Goal: Navigation & Orientation: Find specific page/section

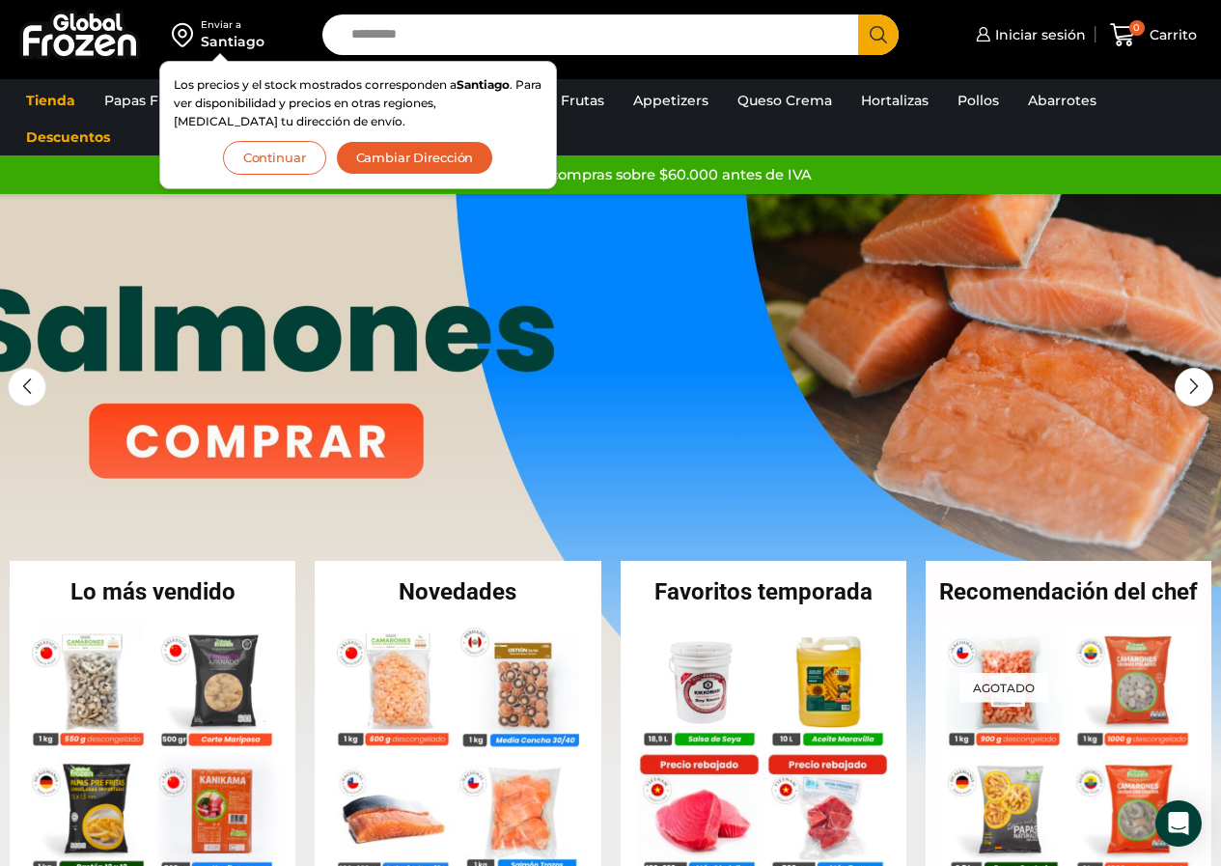
click at [432, 159] on button "Cambiar Dirección" at bounding box center [415, 158] width 158 height 34
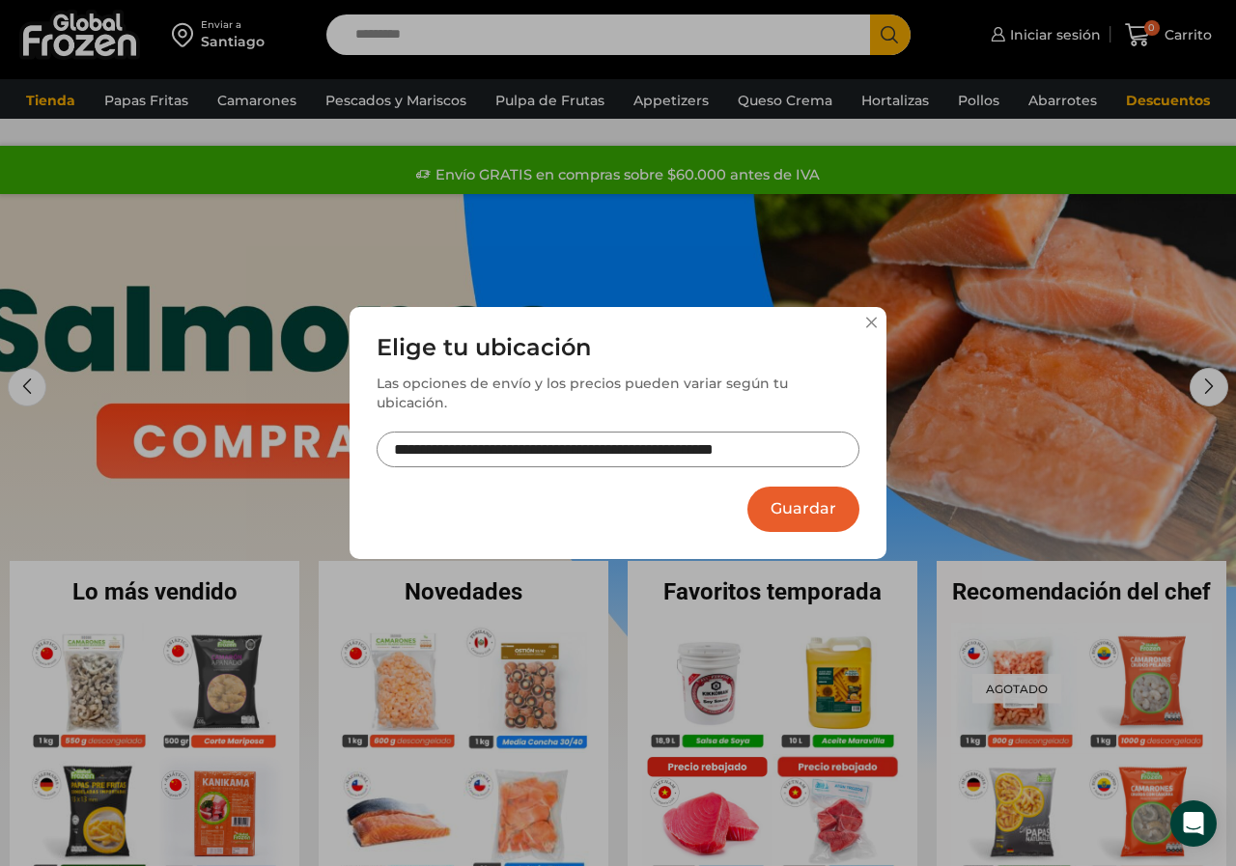
click at [830, 487] on button "Guardar" at bounding box center [803, 509] width 112 height 45
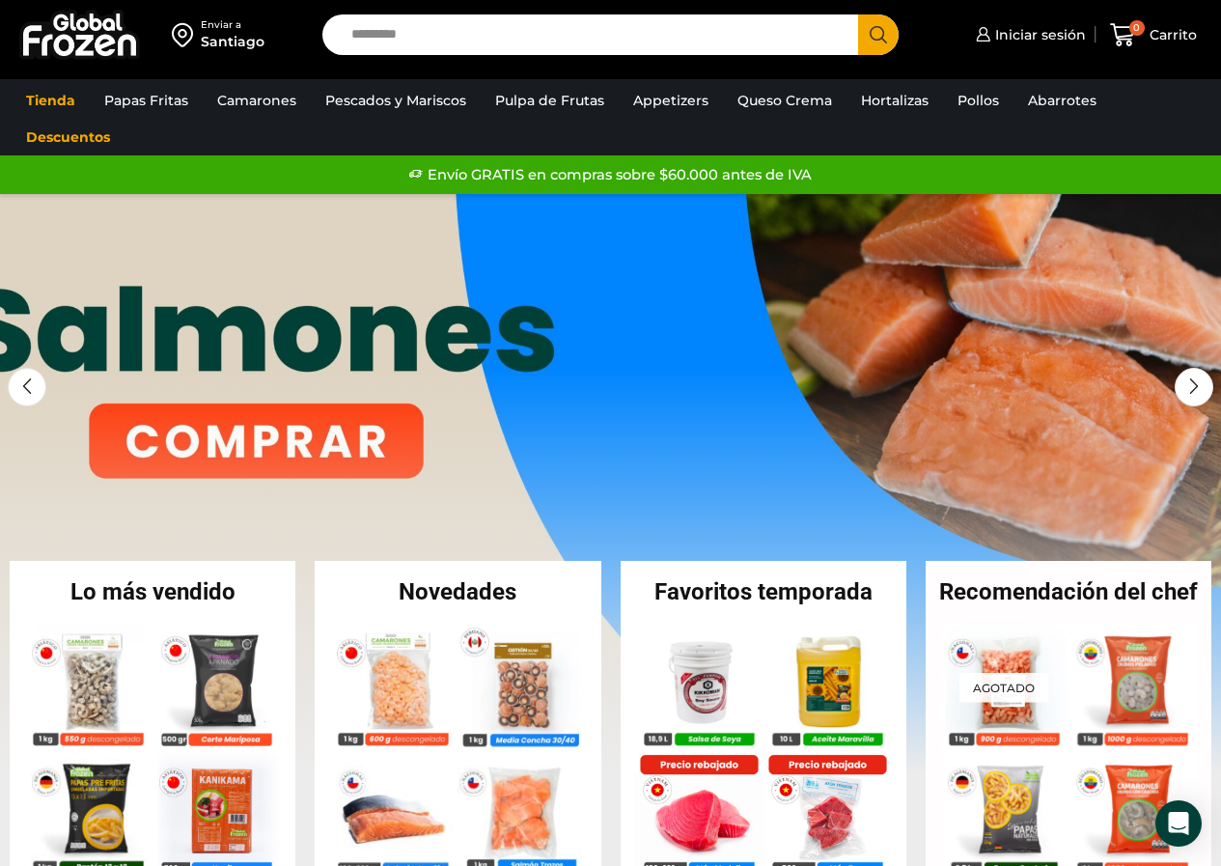
click at [228, 26] on div "Enviar a" at bounding box center [233, 25] width 64 height 14
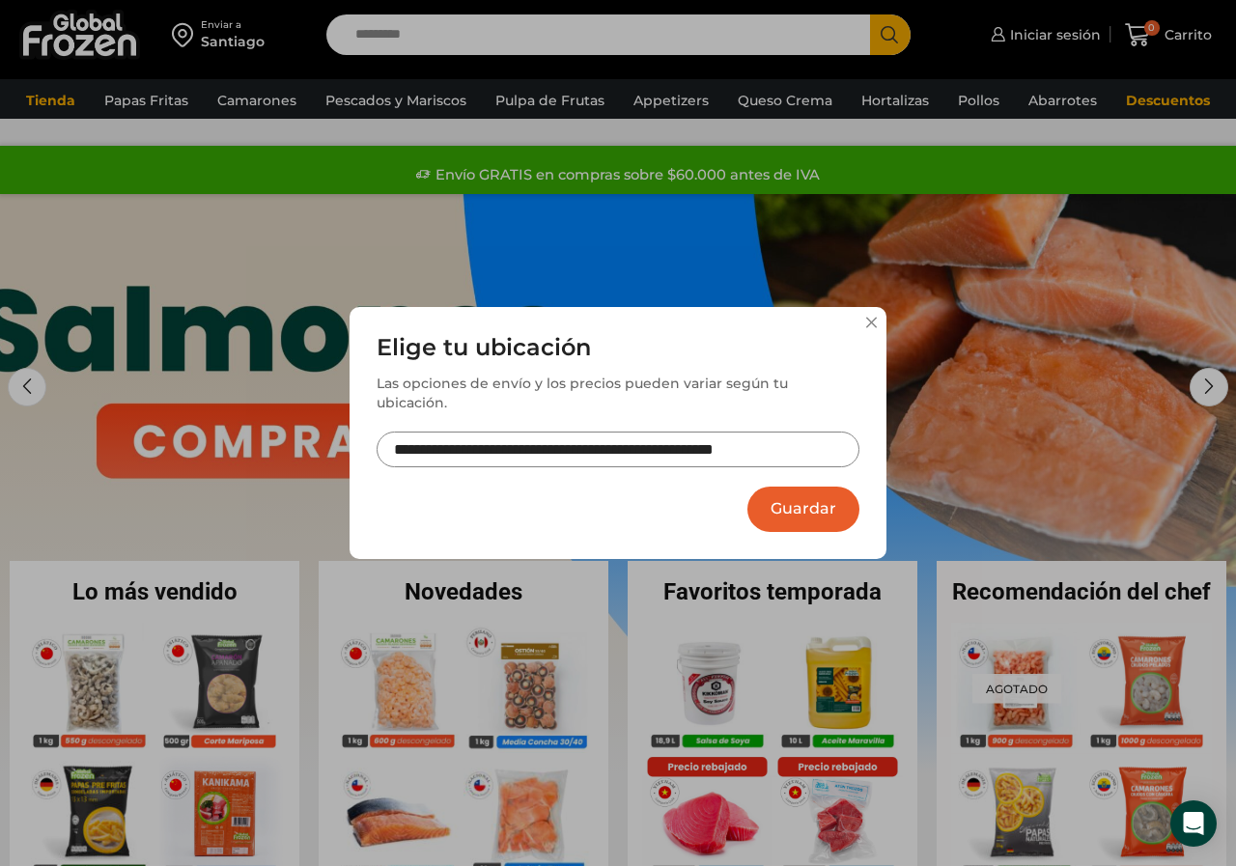
click at [805, 504] on button "Guardar" at bounding box center [803, 509] width 112 height 45
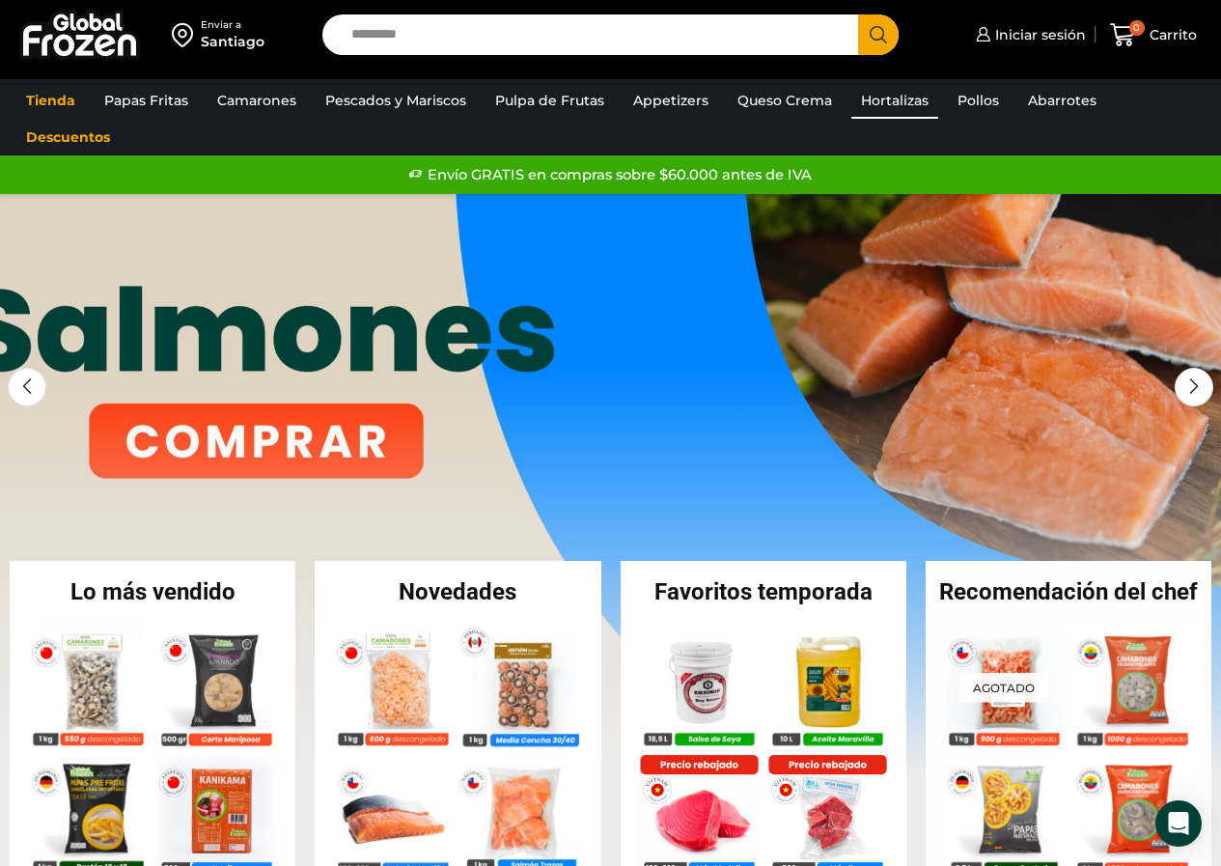
click at [888, 97] on link "Hortalizas" at bounding box center [895, 100] width 87 height 37
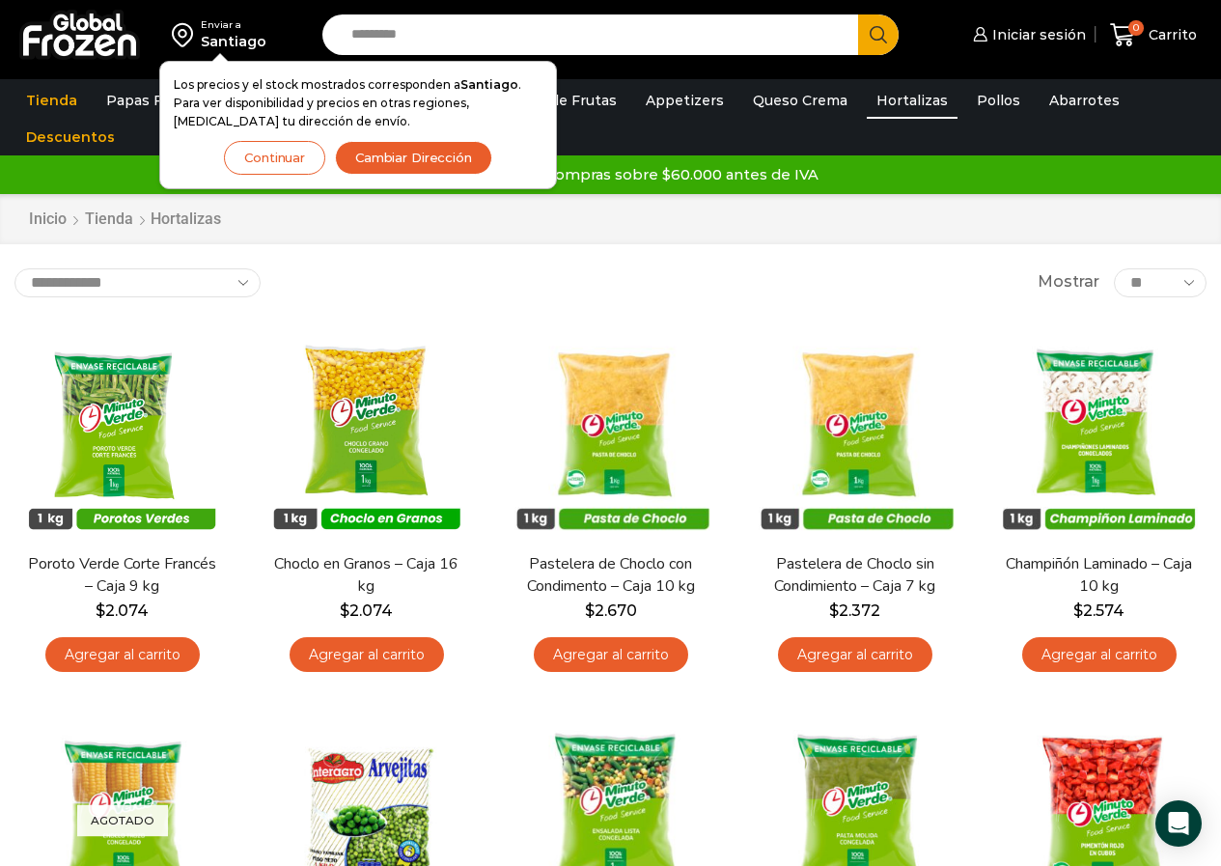
click at [315, 163] on button "Continuar" at bounding box center [274, 158] width 101 height 34
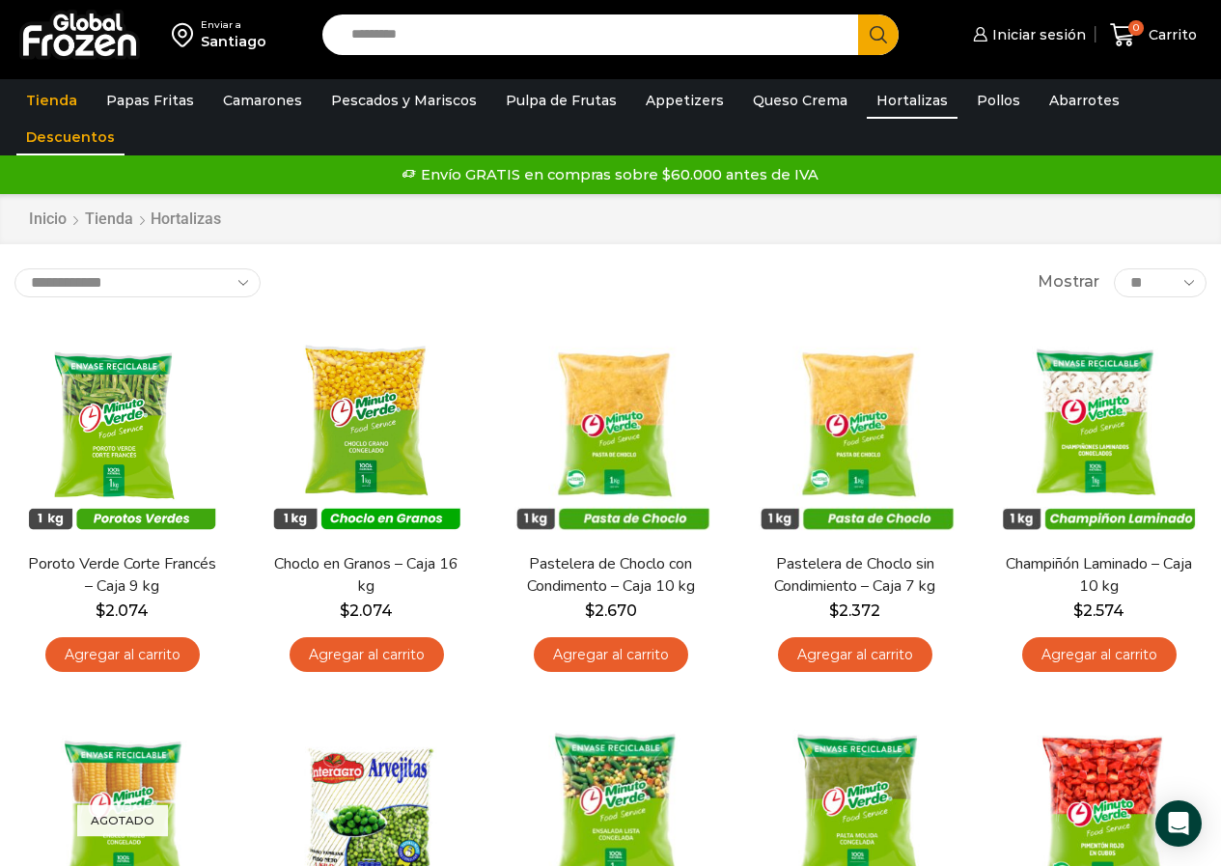
click at [91, 119] on link "Descuentos" at bounding box center [70, 137] width 108 height 37
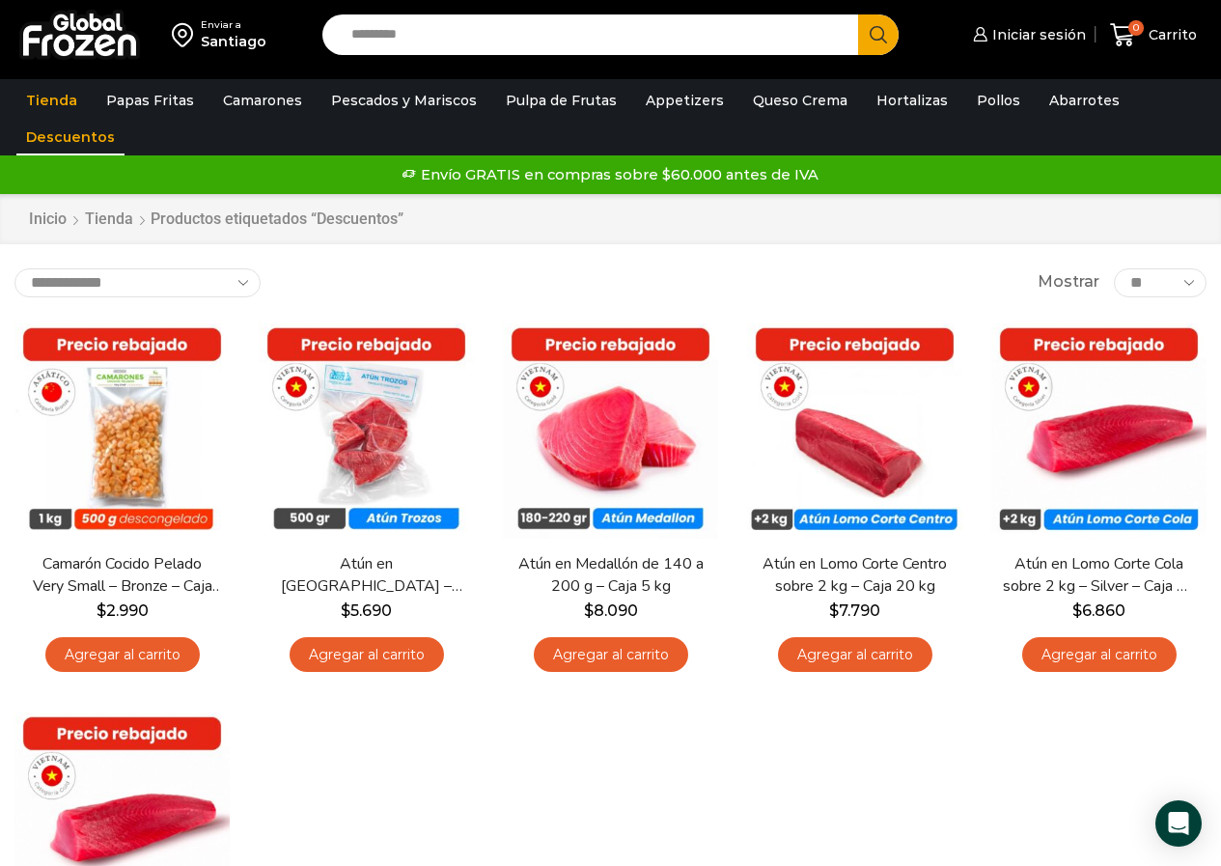
click at [118, 39] on img at bounding box center [79, 35] width 121 height 50
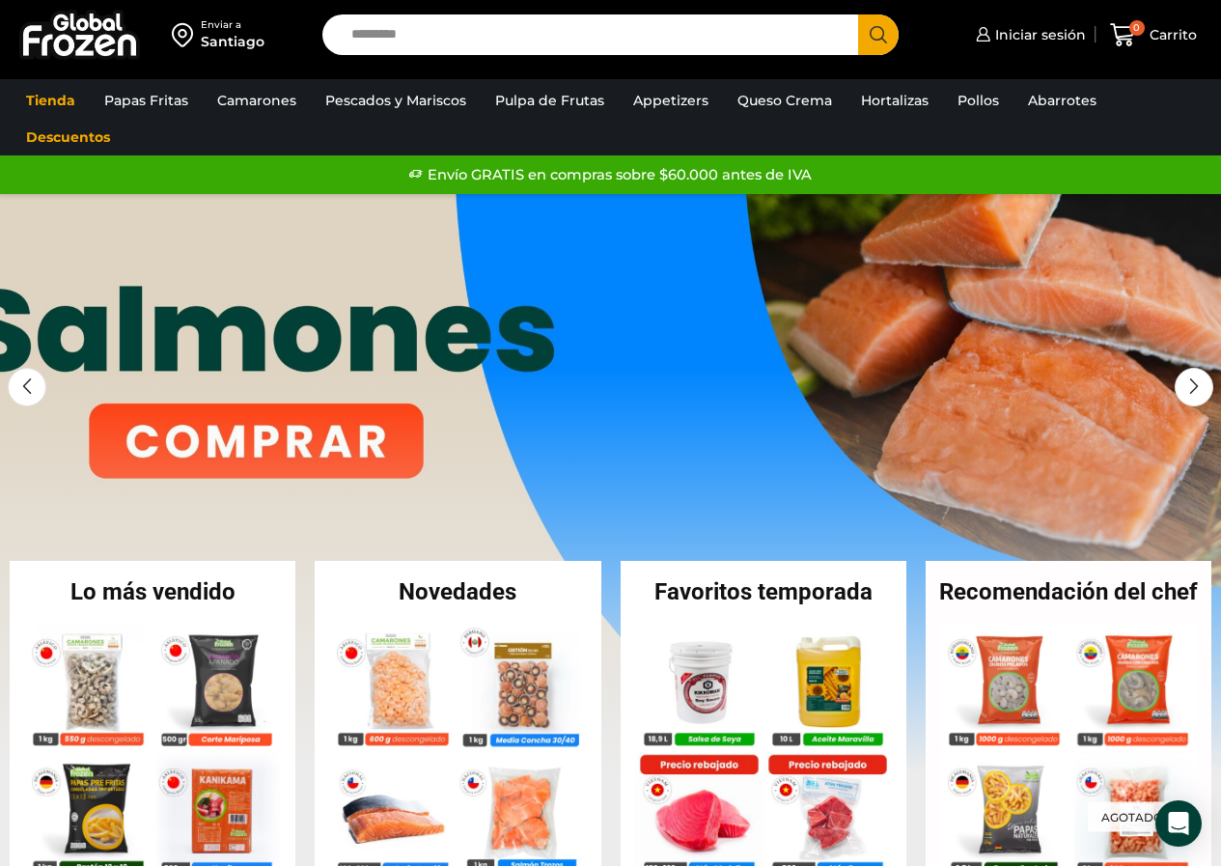
drag, startPoint x: 1235, startPoint y: 116, endPoint x: 1106, endPoint y: -84, distance: 237.6
